Goal: Book appointment/travel/reservation

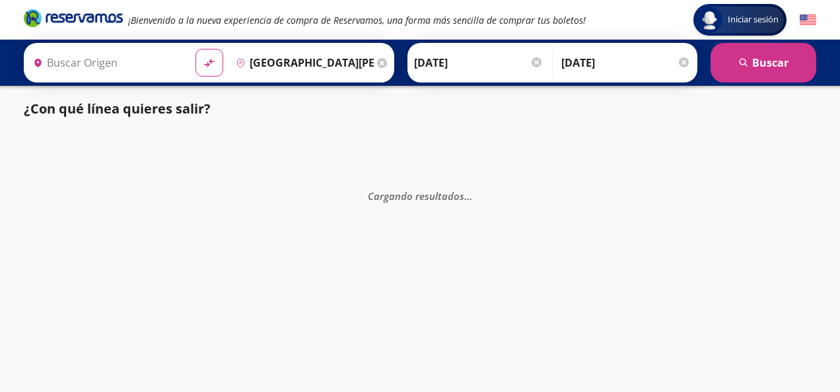
type input "Toluca, [GEOGRAPHIC_DATA]"
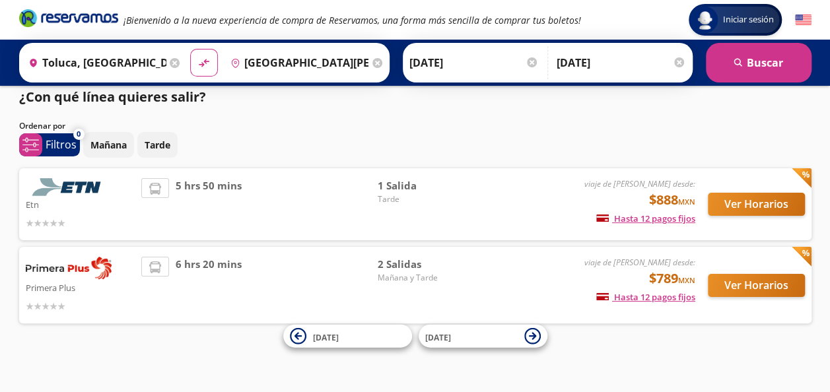
scroll to position [16, 0]
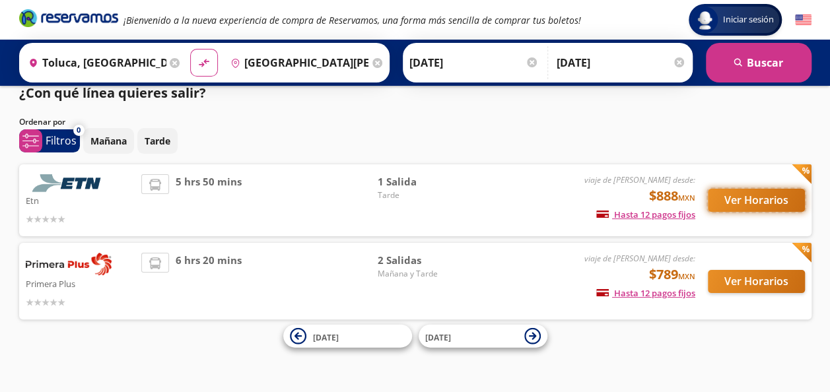
click at [753, 201] on button "Ver Horarios" at bounding box center [756, 200] width 97 height 23
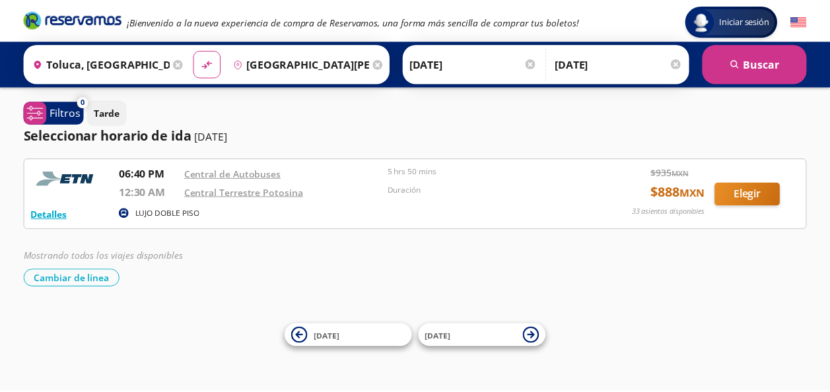
scroll to position [16, 0]
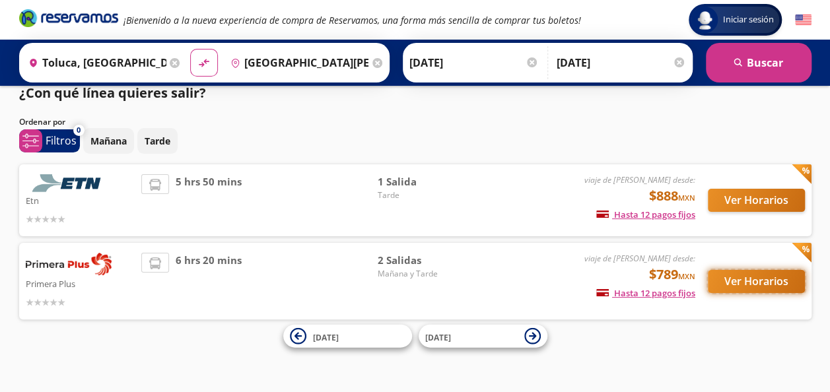
click at [763, 285] on button "Ver Horarios" at bounding box center [756, 281] width 97 height 23
